Goal: Task Accomplishment & Management: Manage account settings

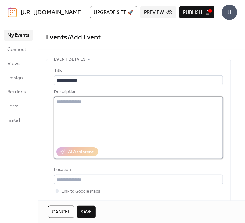
click at [65, 114] on textarea at bounding box center [138, 120] width 169 height 47
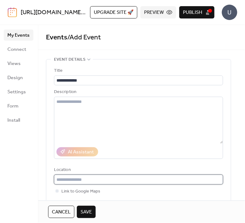
click at [67, 178] on input "text" at bounding box center [138, 180] width 169 height 10
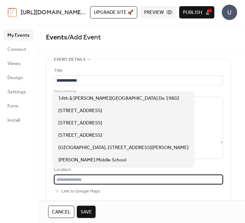
type input "*"
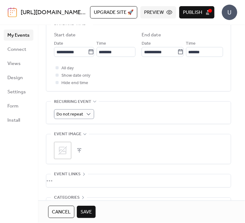
scroll to position [253, 0]
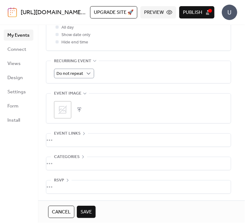
type input "**********"
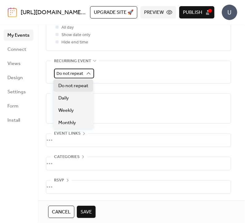
click at [75, 76] on span "Do not repeat" at bounding box center [69, 74] width 26 height 8
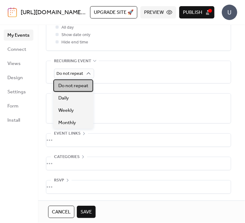
click at [71, 83] on span "Do not repeat" at bounding box center [73, 85] width 30 height 7
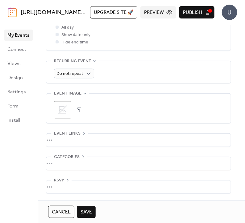
click at [81, 214] on span "Save" at bounding box center [85, 212] width 11 height 7
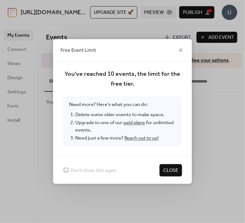
drag, startPoint x: 165, startPoint y: 172, endPoint x: 139, endPoint y: 174, distance: 25.9
click at [139, 174] on div "Don't show this again Close" at bounding box center [122, 169] width 139 height 27
click at [169, 164] on button "Close" at bounding box center [170, 170] width 22 height 12
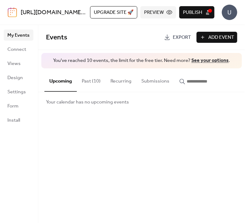
click at [87, 85] on button "Past (10)" at bounding box center [91, 79] width 29 height 23
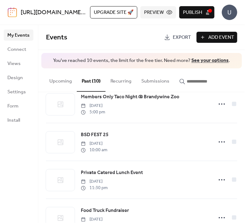
scroll to position [260, 0]
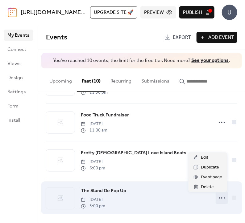
click at [221, 197] on icon at bounding box center [222, 198] width 10 height 10
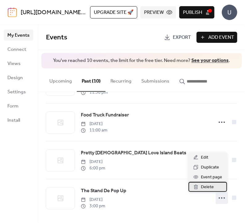
click at [203, 185] on span "Delete" at bounding box center [206, 187] width 13 height 7
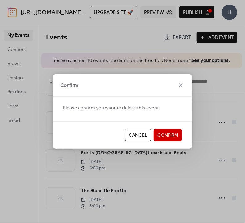
click at [172, 137] on span "Confirm" at bounding box center [167, 135] width 21 height 7
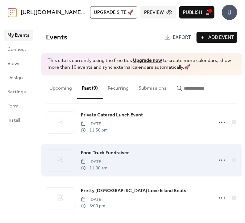
scroll to position [229, 0]
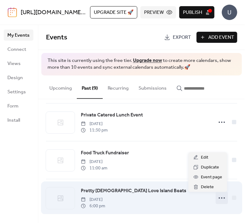
click at [218, 197] on icon at bounding box center [222, 198] width 10 height 10
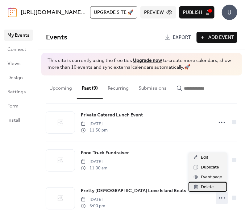
click at [205, 189] on span "Delete" at bounding box center [206, 187] width 13 height 7
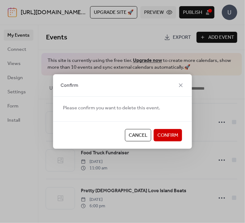
click at [163, 139] on span "Confirm" at bounding box center [167, 135] width 21 height 7
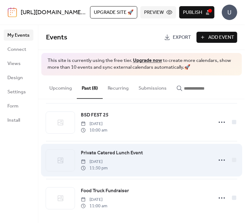
scroll to position [191, 0]
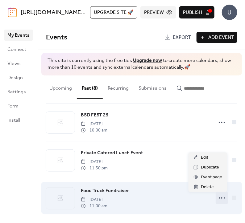
click at [218, 200] on icon at bounding box center [222, 198] width 10 height 10
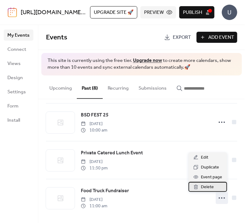
click at [204, 189] on span "Delete" at bounding box center [206, 187] width 13 height 7
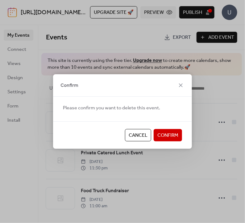
click at [178, 140] on button "Confirm" at bounding box center [167, 135] width 28 height 12
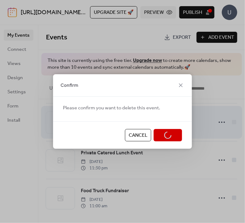
scroll to position [153, 0]
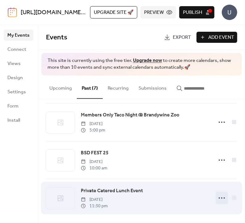
click at [217, 199] on icon at bounding box center [222, 198] width 10 height 10
click at [208, 192] on div "Private Catered Lunch Event [DATE] 11:30 pm" at bounding box center [141, 198] width 191 height 38
click at [217, 199] on icon at bounding box center [222, 198] width 10 height 10
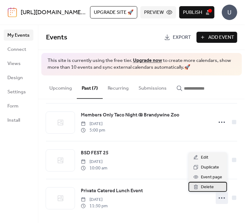
click at [204, 187] on span "Delete" at bounding box center [206, 187] width 13 height 7
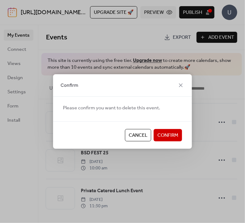
click at [174, 133] on span "Confirm" at bounding box center [167, 135] width 21 height 7
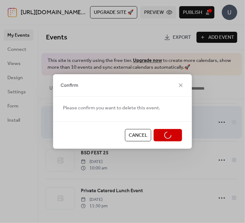
scroll to position [115, 0]
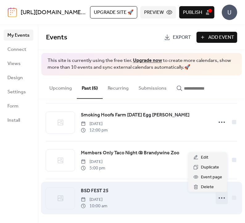
click at [219, 198] on icon at bounding box center [222, 198] width 10 height 10
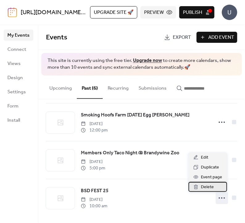
click at [208, 189] on span "Delete" at bounding box center [206, 187] width 13 height 7
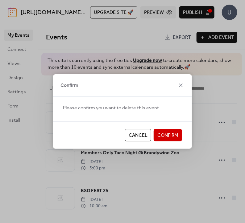
click at [175, 136] on span "Confirm" at bounding box center [167, 135] width 21 height 7
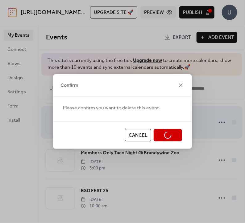
scroll to position [78, 0]
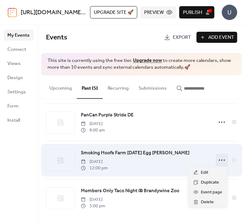
click at [221, 163] on icon at bounding box center [222, 160] width 10 height 10
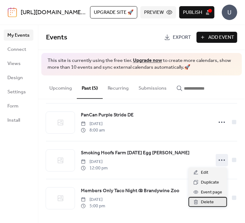
click at [202, 202] on span "Delete" at bounding box center [206, 202] width 13 height 7
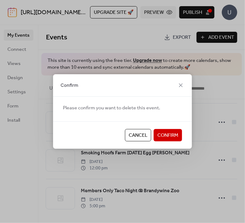
click at [173, 136] on span "Confirm" at bounding box center [167, 135] width 21 height 7
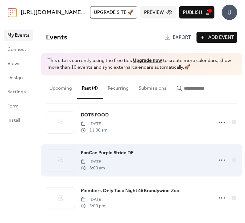
scroll to position [39, 0]
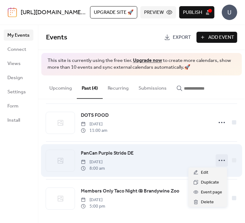
click at [221, 164] on icon at bounding box center [222, 161] width 10 height 10
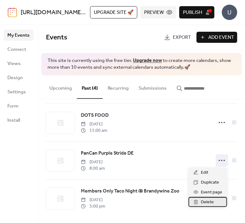
click at [200, 202] on span "Delete" at bounding box center [206, 202] width 13 height 7
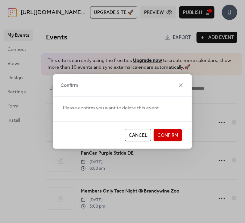
click at [175, 138] on span "Confirm" at bounding box center [167, 135] width 21 height 7
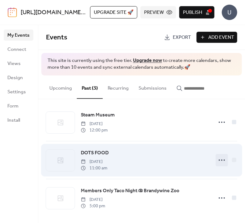
scroll to position [2, 0]
click at [217, 162] on icon at bounding box center [222, 161] width 10 height 10
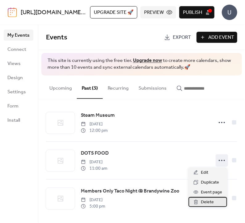
click at [199, 198] on div "Delete" at bounding box center [207, 202] width 38 height 10
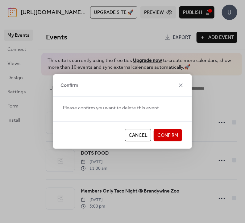
click at [160, 134] on span "Confirm" at bounding box center [167, 135] width 21 height 7
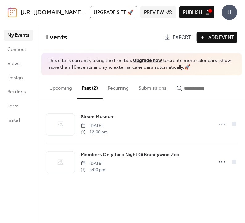
scroll to position [0, 0]
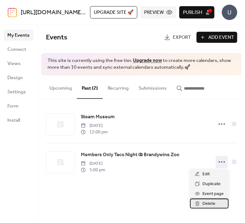
drag, startPoint x: 222, startPoint y: 160, endPoint x: 200, endPoint y: 204, distance: 49.0
click at [200, 204] on div "Delete" at bounding box center [209, 204] width 38 height 10
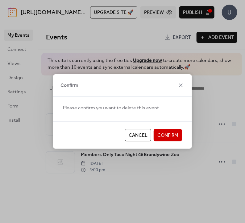
click at [167, 138] on span "Confirm" at bounding box center [167, 135] width 21 height 7
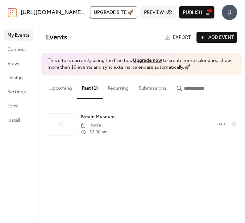
click at [84, 53] on div "Events Export Add Event This site is currently using the free tier. Upgrade now…" at bounding box center [141, 87] width 206 height 124
